Goal: Task Accomplishment & Management: Manage account settings

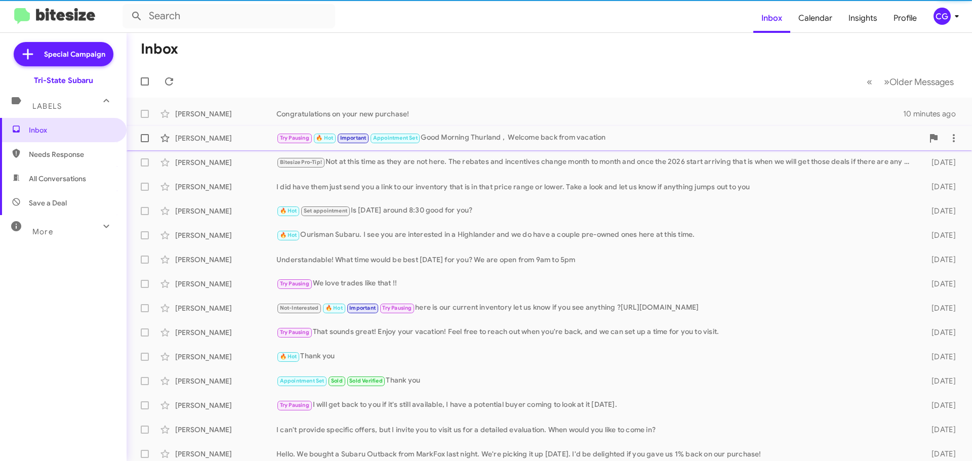
drag, startPoint x: 326, startPoint y: 118, endPoint x: 335, endPoint y: 126, distance: 12.5
click at [326, 118] on div "Congratulations on your new purchase!" at bounding box center [590, 114] width 627 height 10
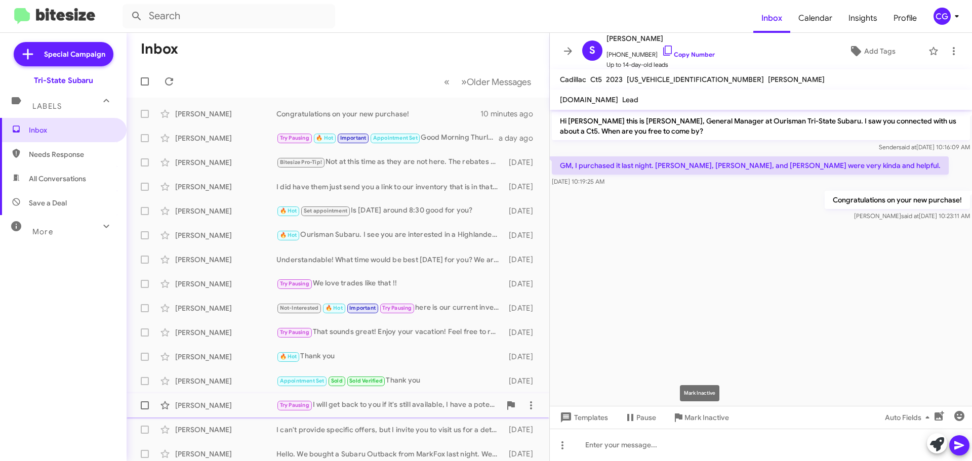
click at [711, 414] on span "Mark Inactive" at bounding box center [707, 418] width 45 height 18
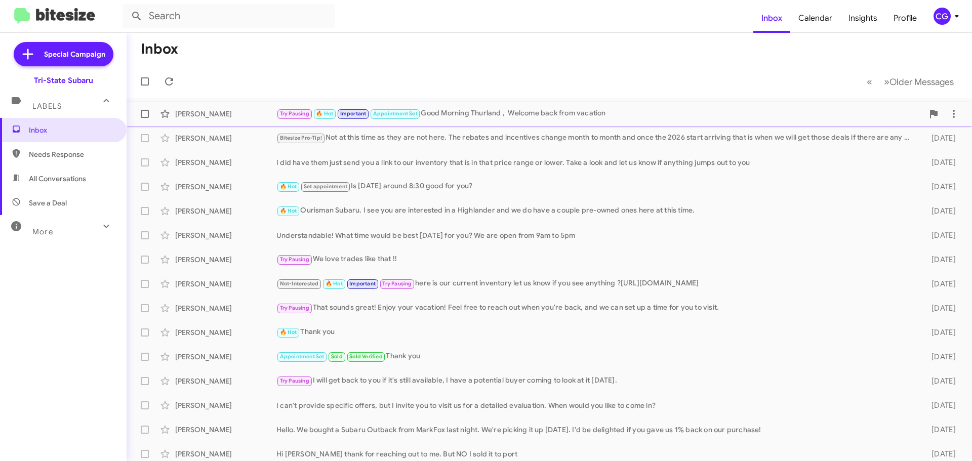
click at [551, 119] on div "Try Pausing 🔥 Hot Important Appointment Set Good Morning Thurland , Welcome bac…" at bounding box center [600, 114] width 647 height 12
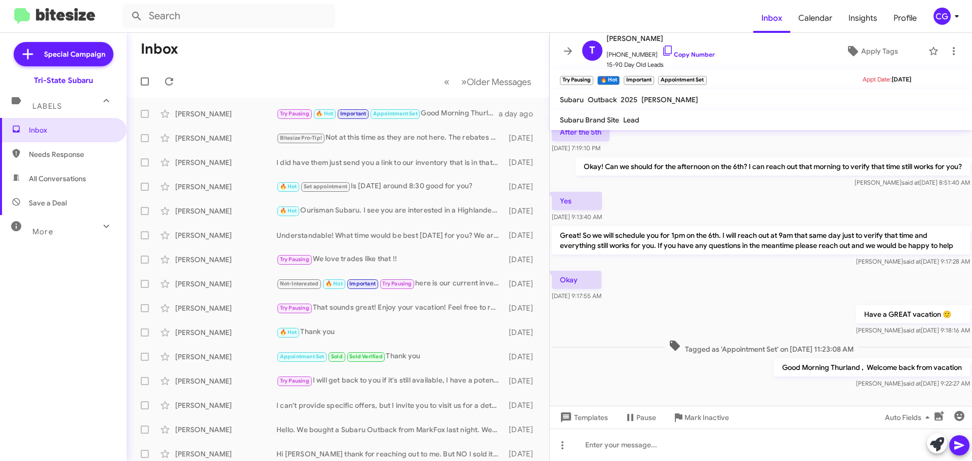
scroll to position [550, 0]
